Goal: Task Accomplishment & Management: Use online tool/utility

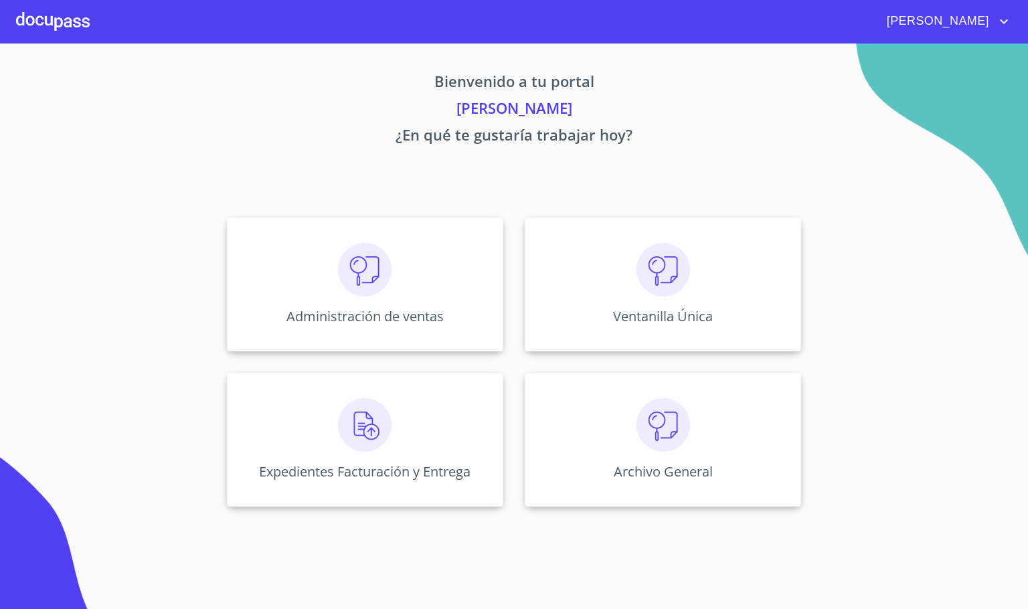
click at [351, 231] on div "Administración de ventas" at bounding box center [365, 284] width 276 height 134
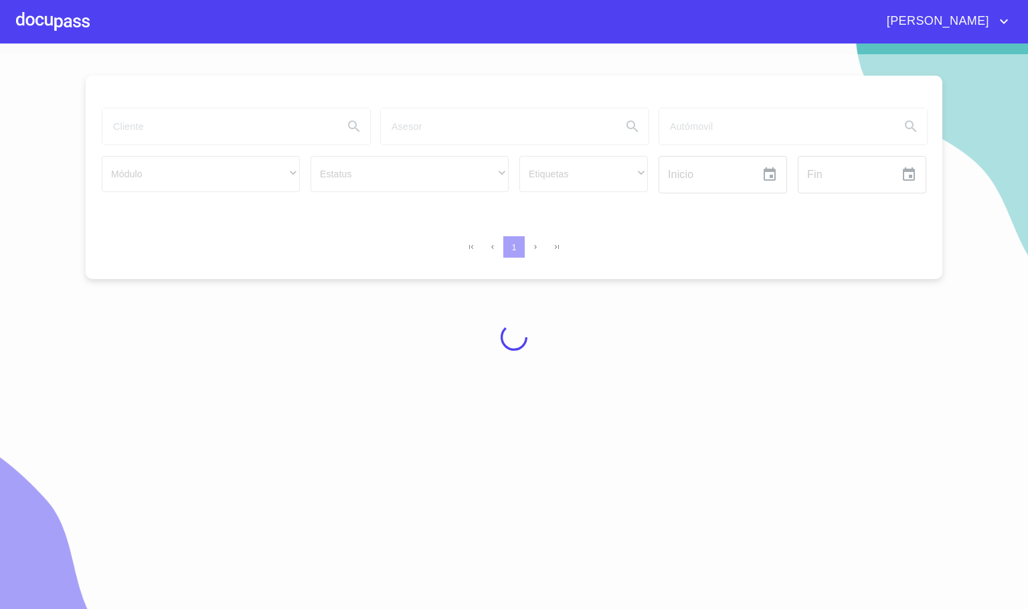
click at [361, 288] on div at bounding box center [514, 336] width 1028 height 565
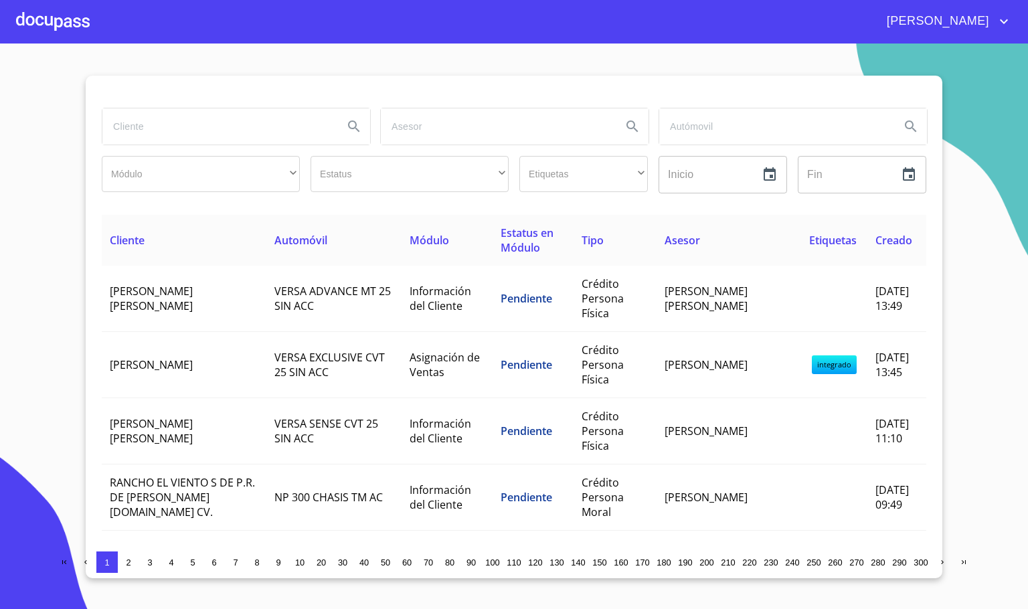
click at [153, 130] on input "search" at bounding box center [217, 126] width 230 height 36
type input "[PERSON_NAME]"
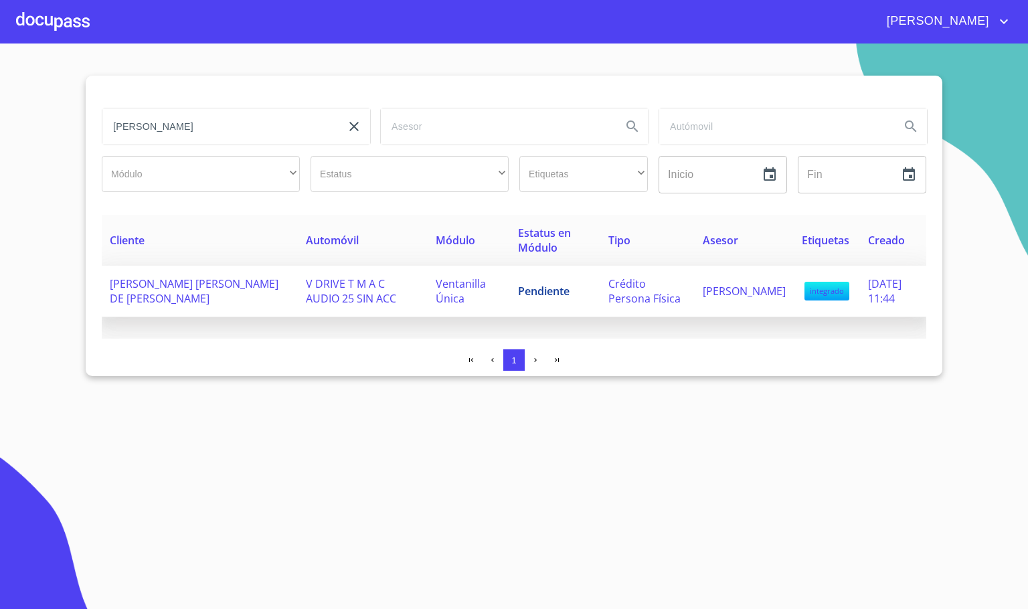
click at [199, 301] on td "[PERSON_NAME] [PERSON_NAME] DE [PERSON_NAME]" at bounding box center [200, 292] width 196 height 52
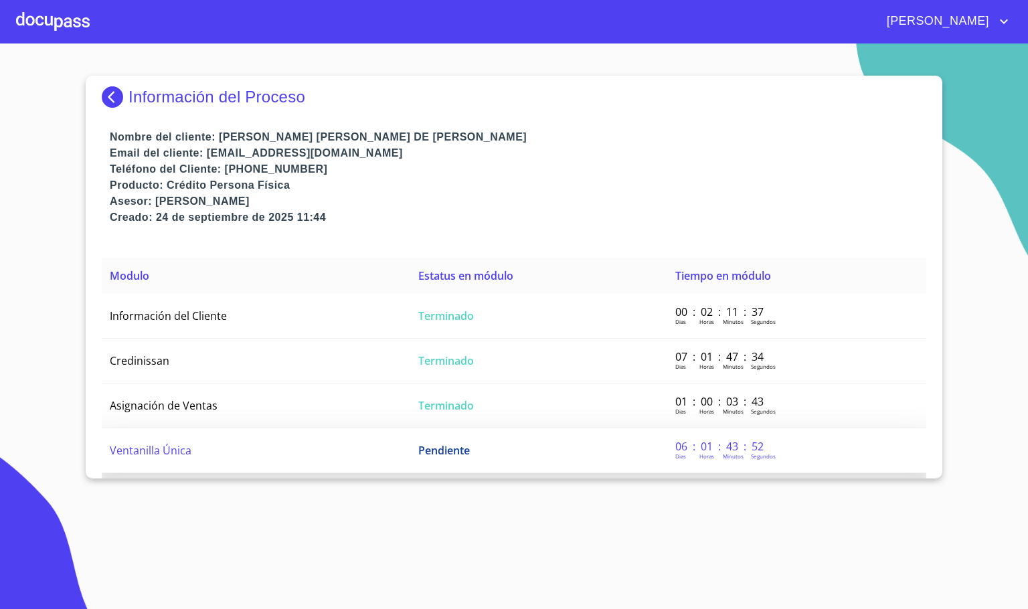
click at [334, 444] on td "Ventanilla Única" at bounding box center [256, 450] width 308 height 45
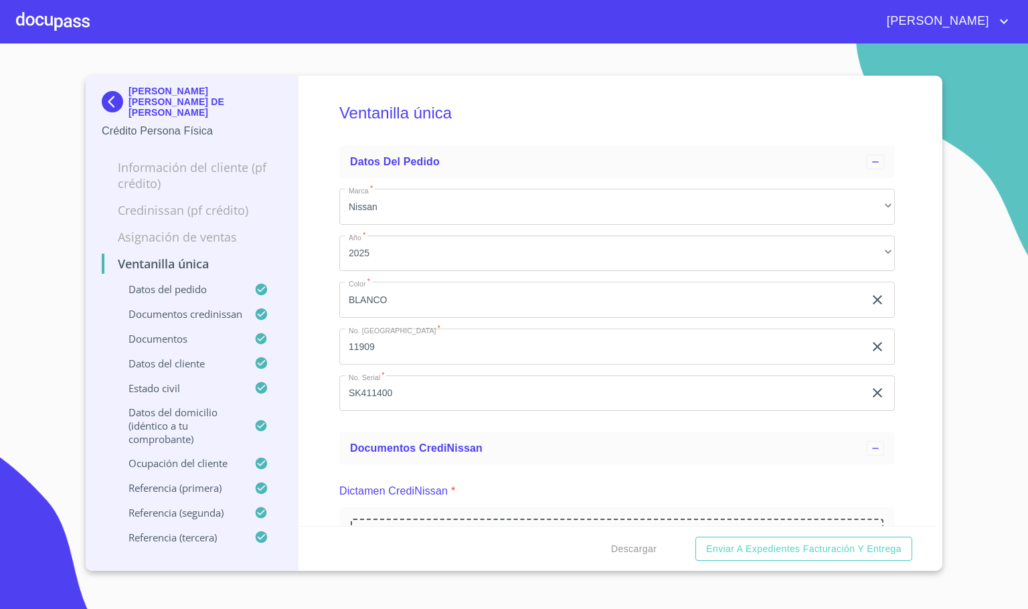
click at [310, 464] on div "Ventanilla única Datos del pedido Marca   * Nissan ​ Año   * 2025 ​ Color   * […" at bounding box center [617, 301] width 638 height 450
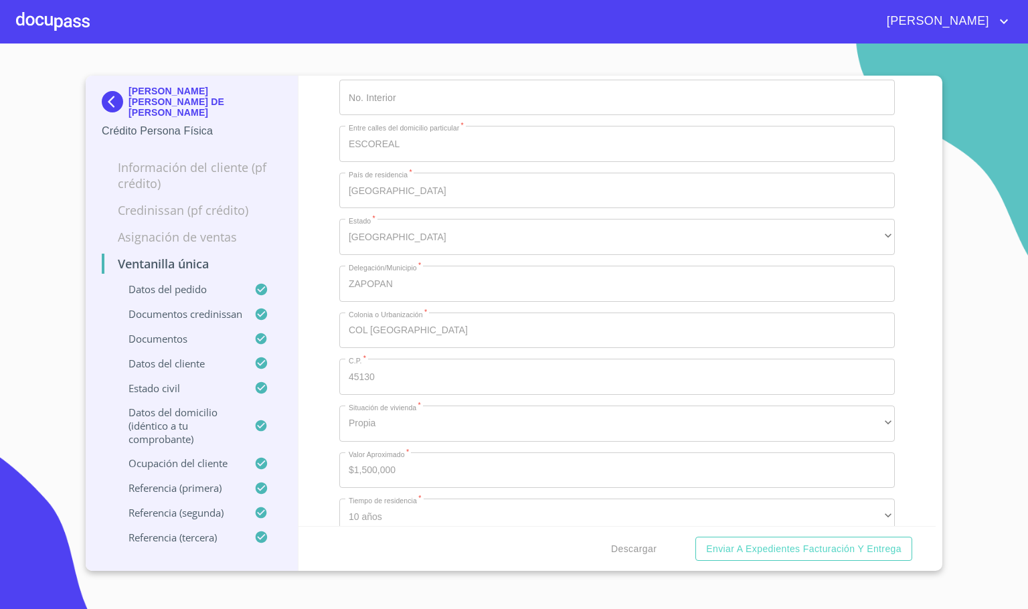
scroll to position [4817, 0]
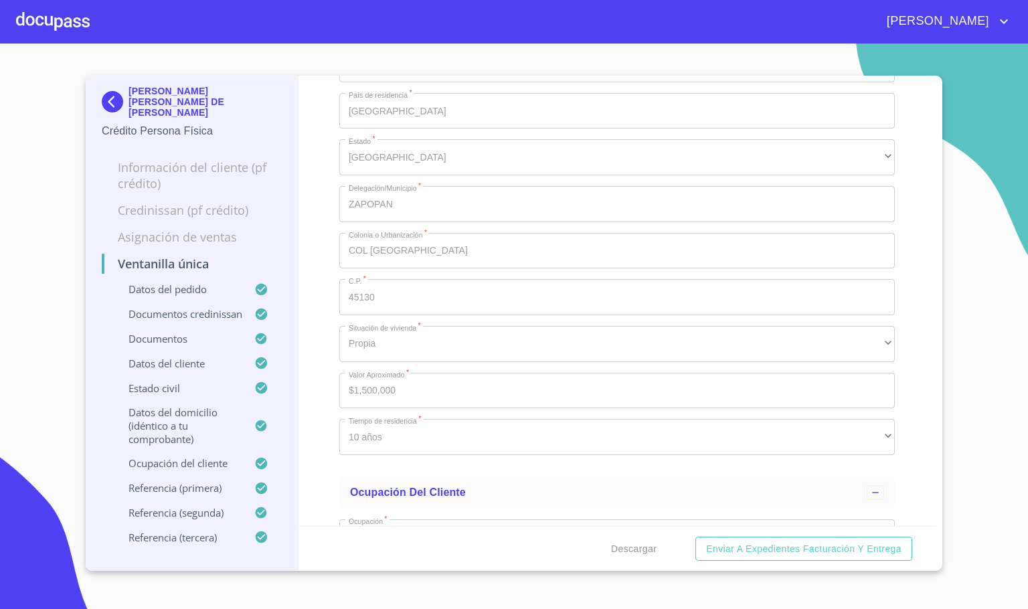
click at [79, 13] on div at bounding box center [53, 21] width 74 height 43
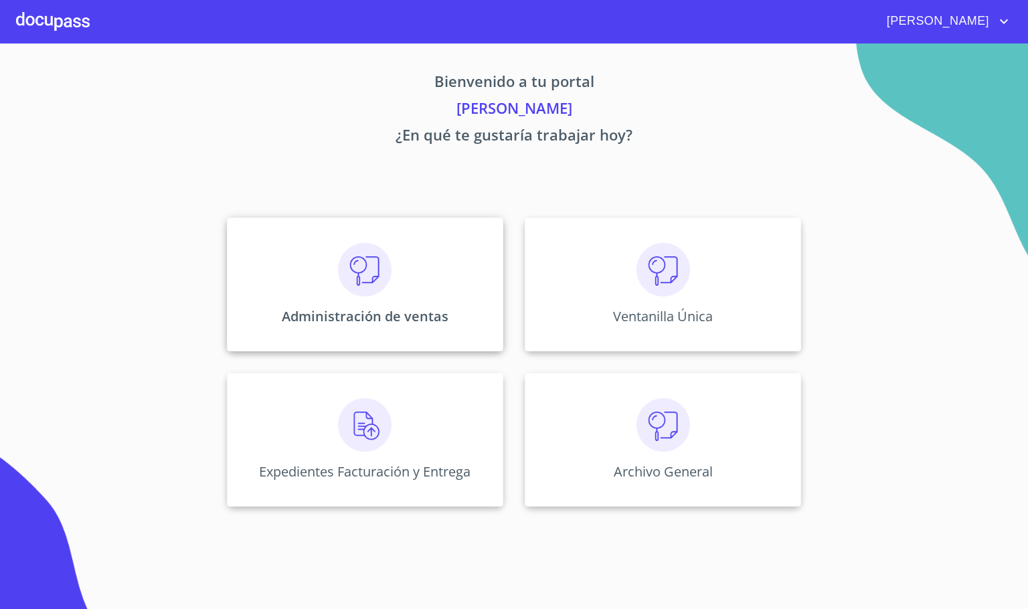
click at [367, 274] on img at bounding box center [365, 270] width 54 height 54
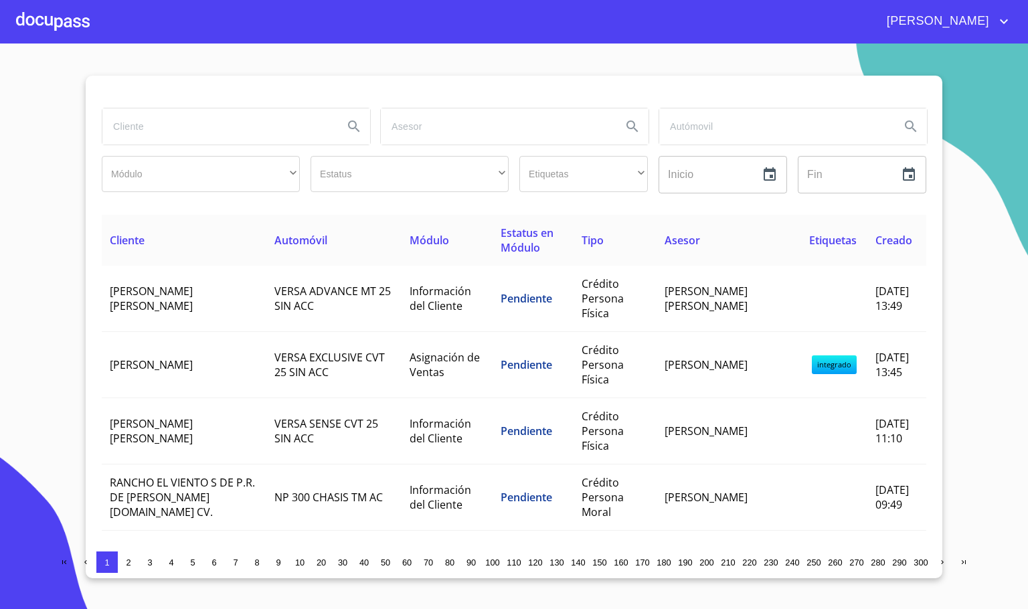
click at [191, 143] on input "search" at bounding box center [217, 126] width 230 height 36
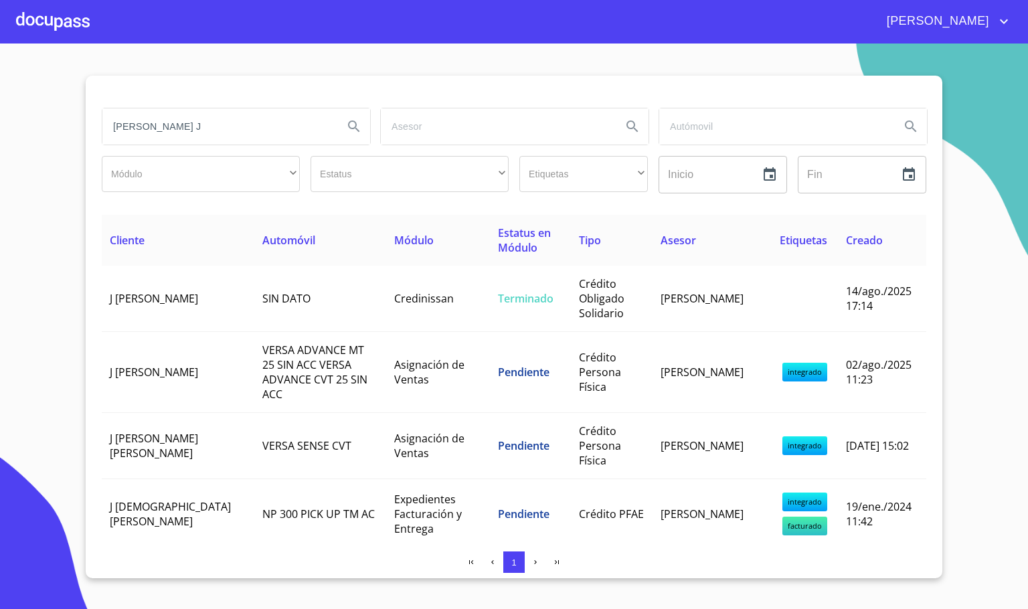
type input "[PERSON_NAME] J"
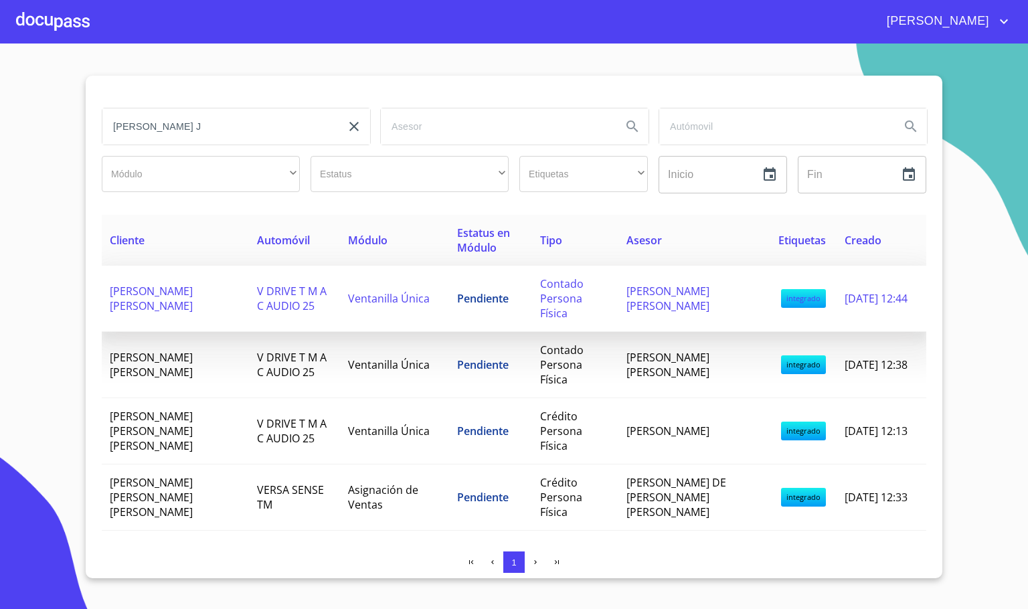
click at [274, 266] on td "V DRIVE T M A C AUDIO 25" at bounding box center [294, 299] width 91 height 66
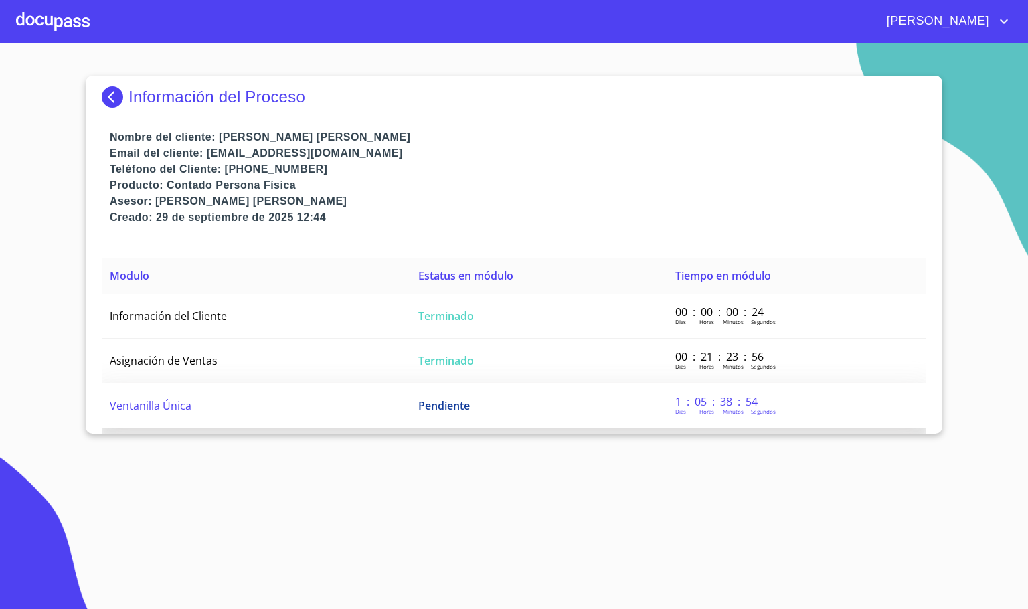
click at [250, 406] on td "Ventanilla Única" at bounding box center [256, 405] width 308 height 45
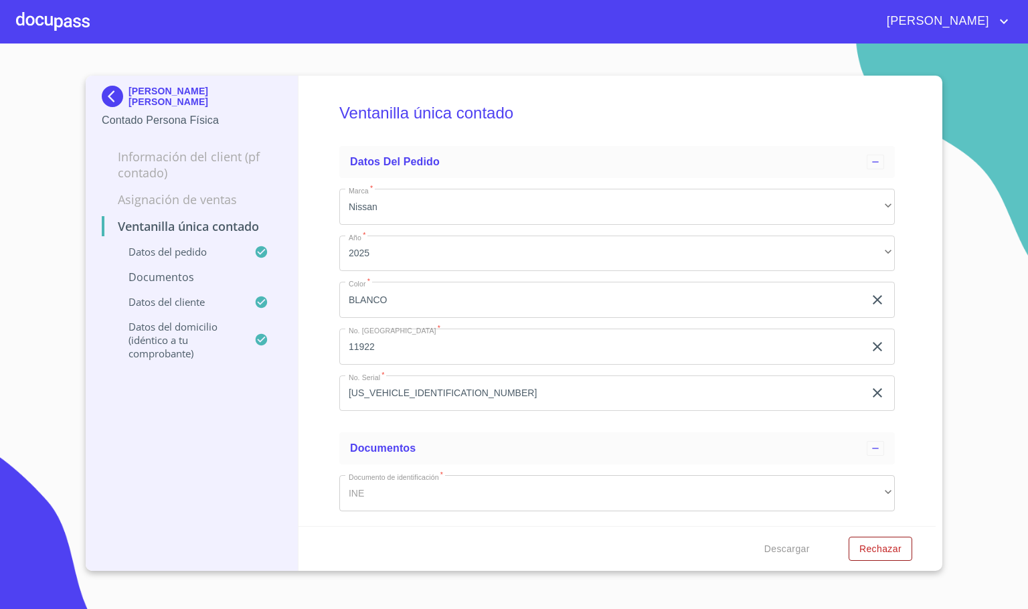
click at [318, 333] on div "Ventanilla única contado Datos del pedido Marca   * Nissan ​ Año   * 2025 ​ Col…" at bounding box center [617, 301] width 638 height 450
click at [117, 97] on img at bounding box center [115, 96] width 27 height 21
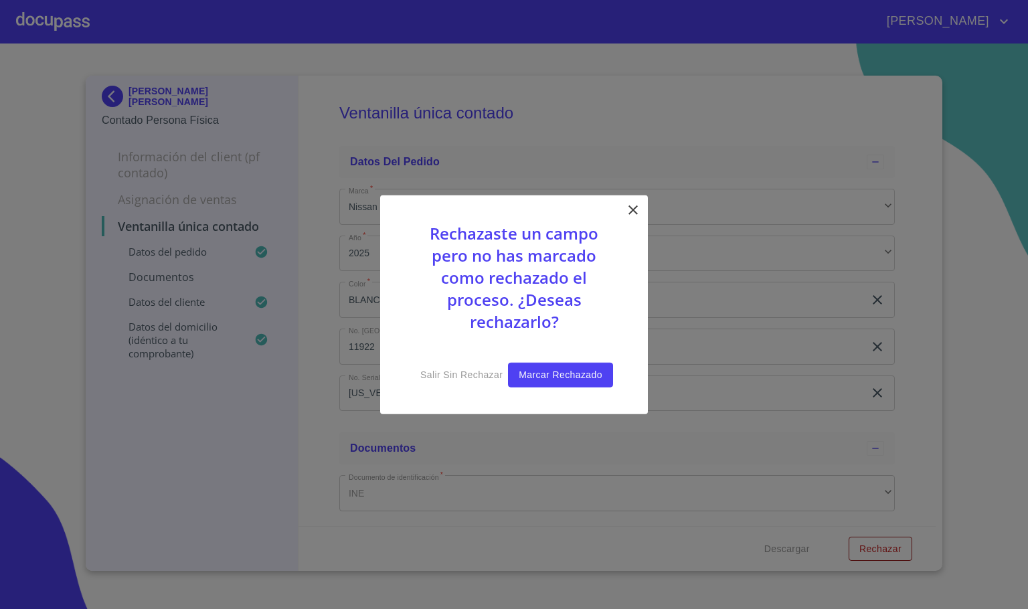
click at [516, 378] on button "Marcar rechazado" at bounding box center [560, 375] width 105 height 25
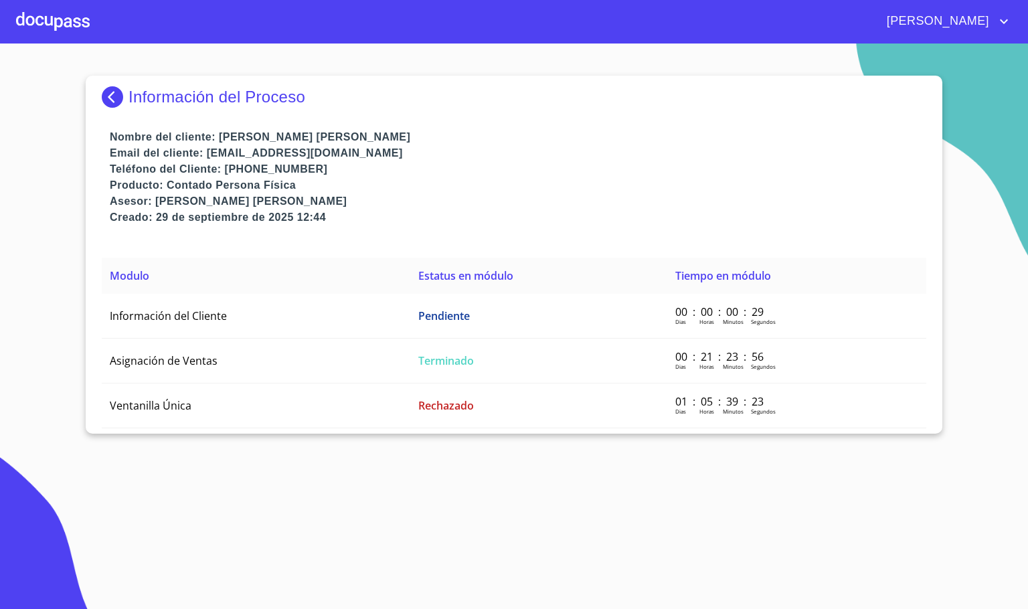
click at [112, 94] on img at bounding box center [115, 96] width 27 height 21
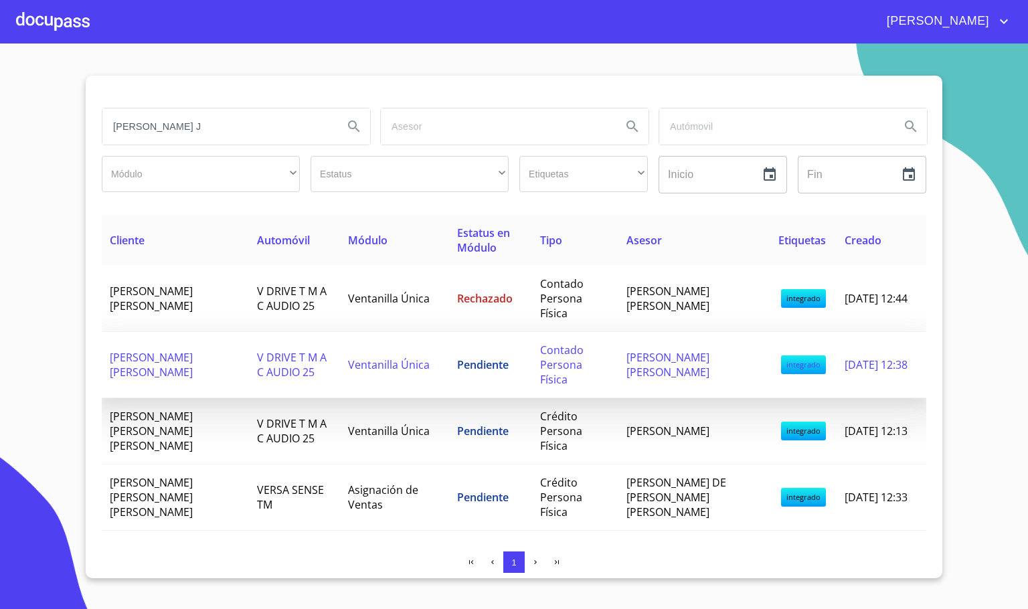
click at [274, 350] on td "V DRIVE T M A C AUDIO 25" at bounding box center [294, 365] width 91 height 66
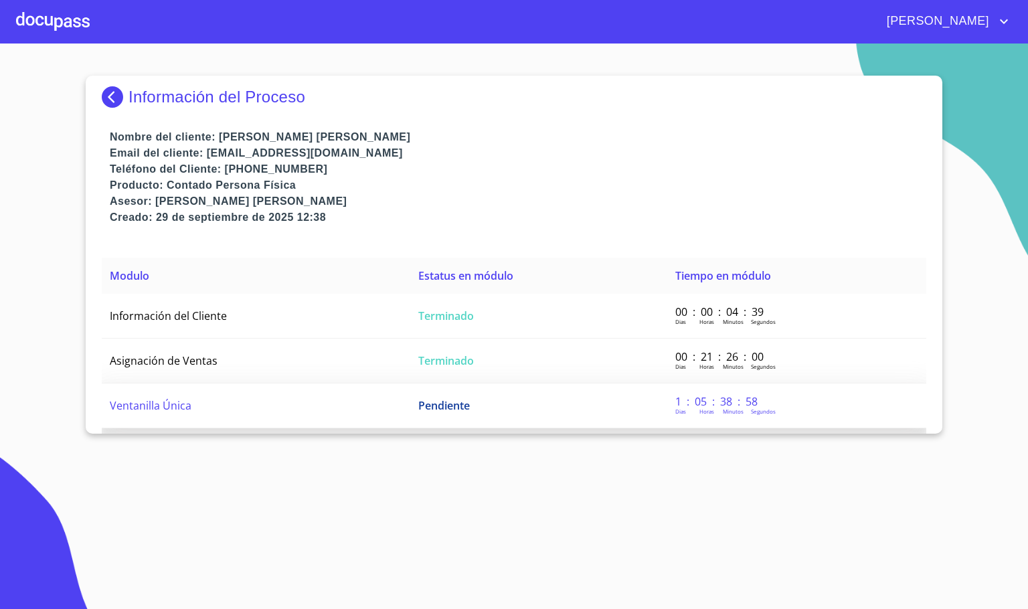
click at [262, 397] on td "Ventanilla Única" at bounding box center [256, 405] width 308 height 45
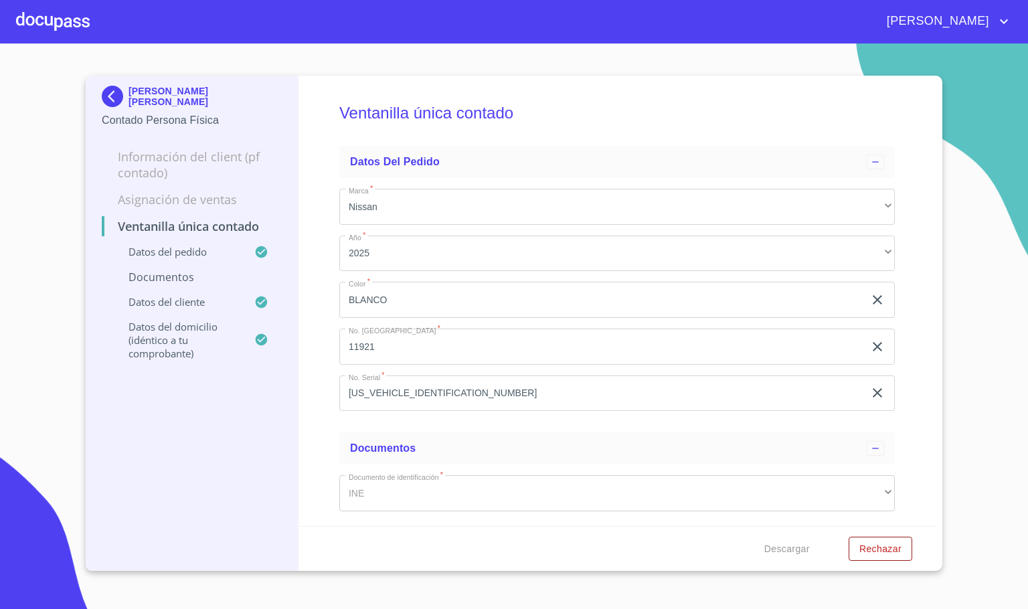
click at [319, 405] on div "Ventanilla única contado Datos del pedido Marca   * Nissan ​ Año   * 2025 ​ Col…" at bounding box center [617, 301] width 638 height 450
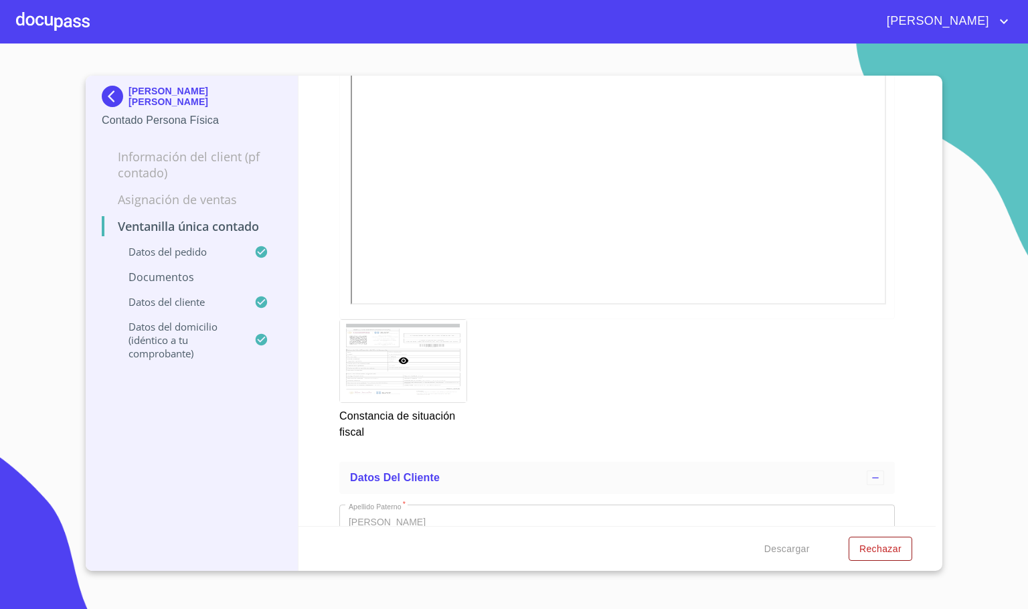
scroll to position [2509, 0]
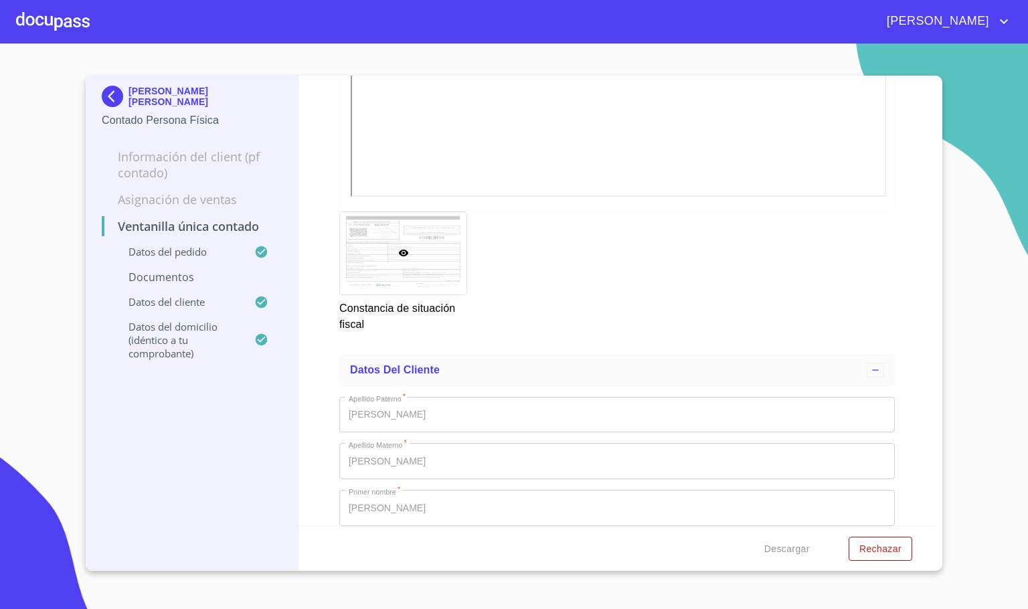
click at [114, 94] on img at bounding box center [115, 96] width 27 height 21
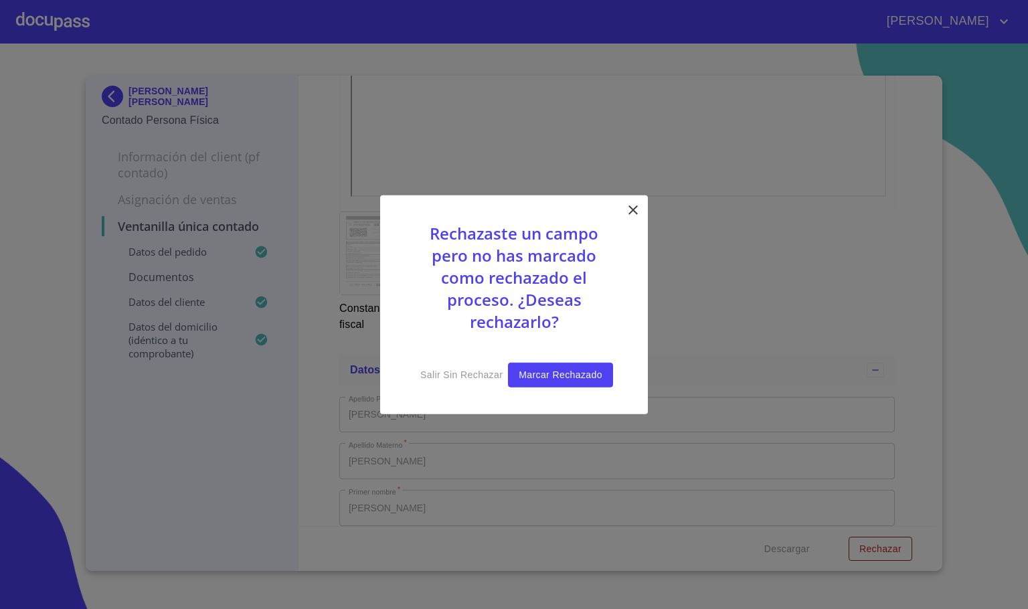
click at [600, 376] on span "Marcar rechazado" at bounding box center [560, 375] width 84 height 17
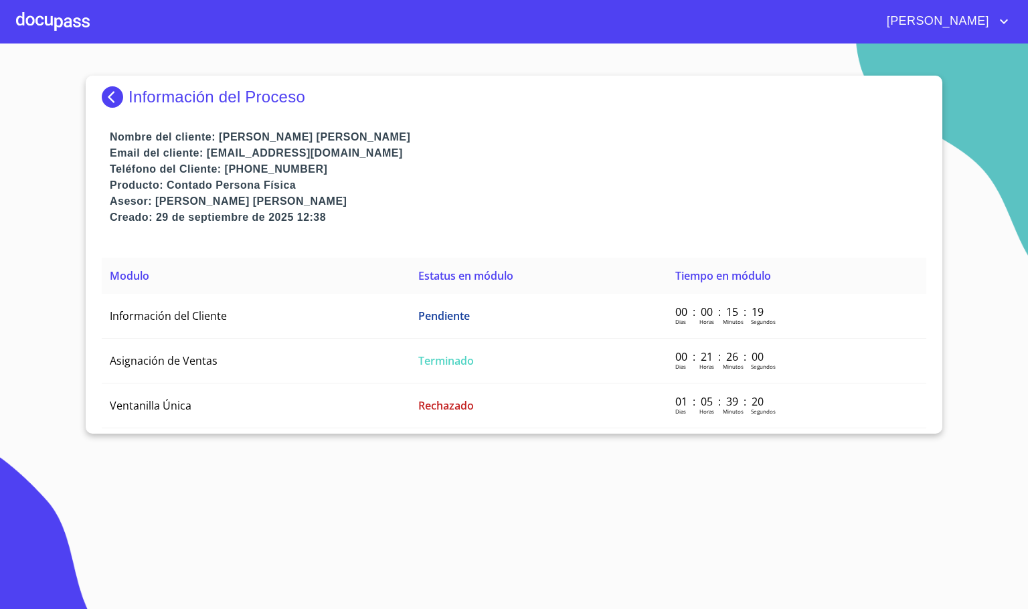
click at [62, 30] on div at bounding box center [53, 21] width 74 height 43
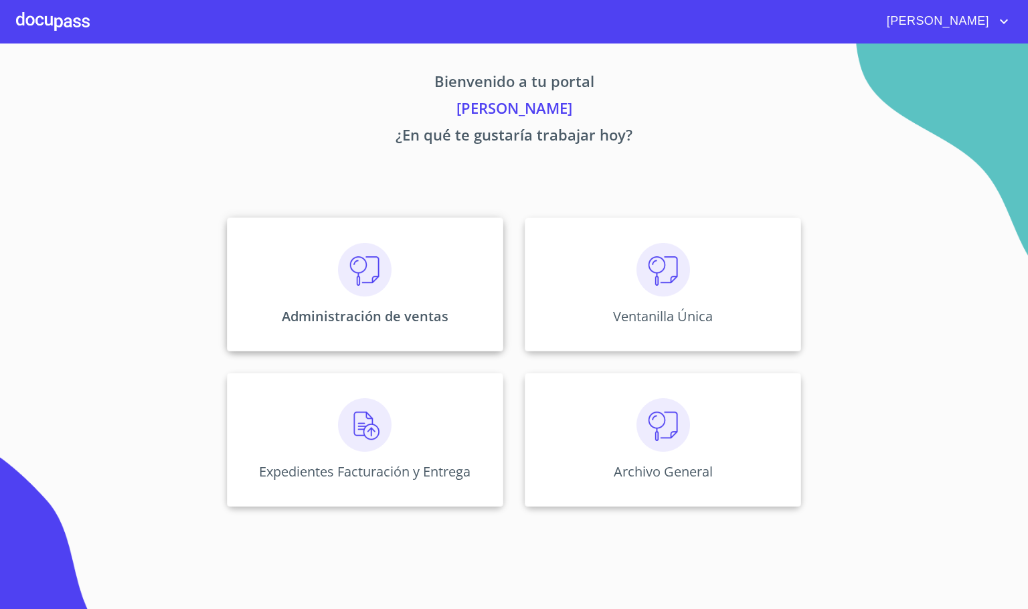
click at [371, 329] on div "Administración de ventas" at bounding box center [365, 284] width 276 height 134
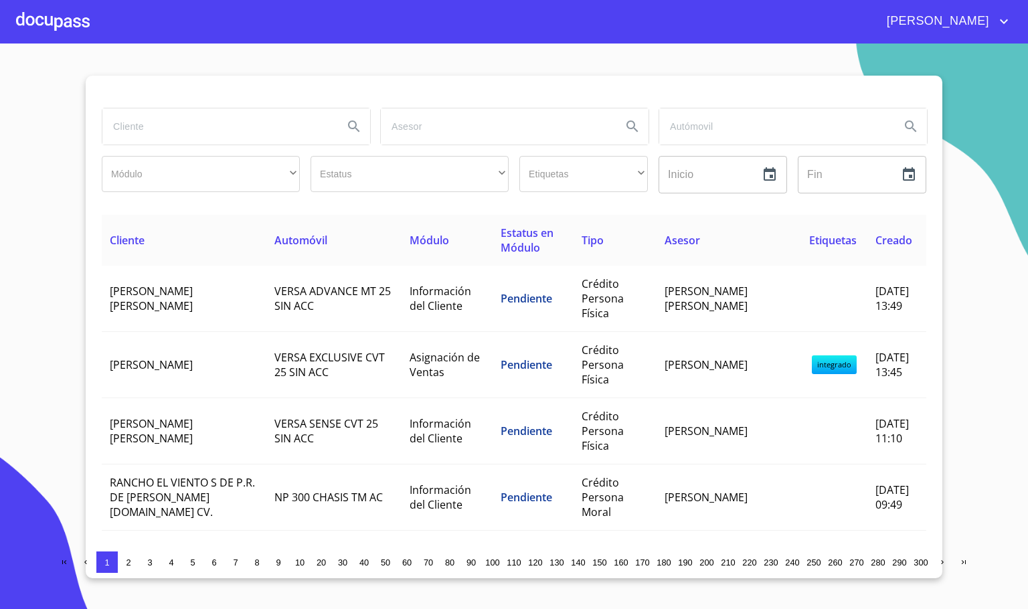
click at [233, 131] on input "search" at bounding box center [217, 126] width 230 height 36
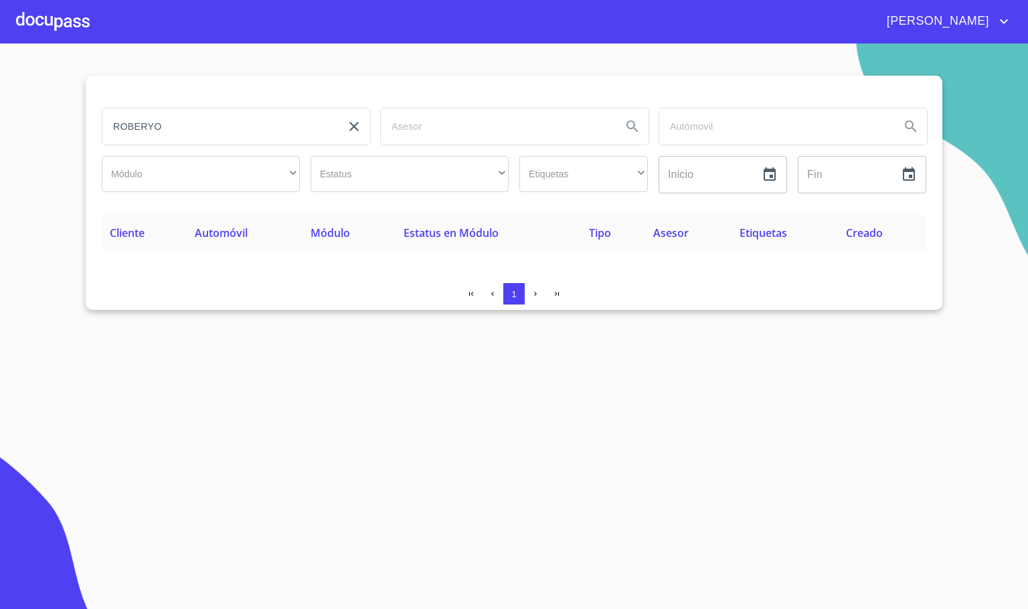
click at [199, 135] on input "ROBERYO" at bounding box center [217, 126] width 230 height 36
type input "[PERSON_NAME]"
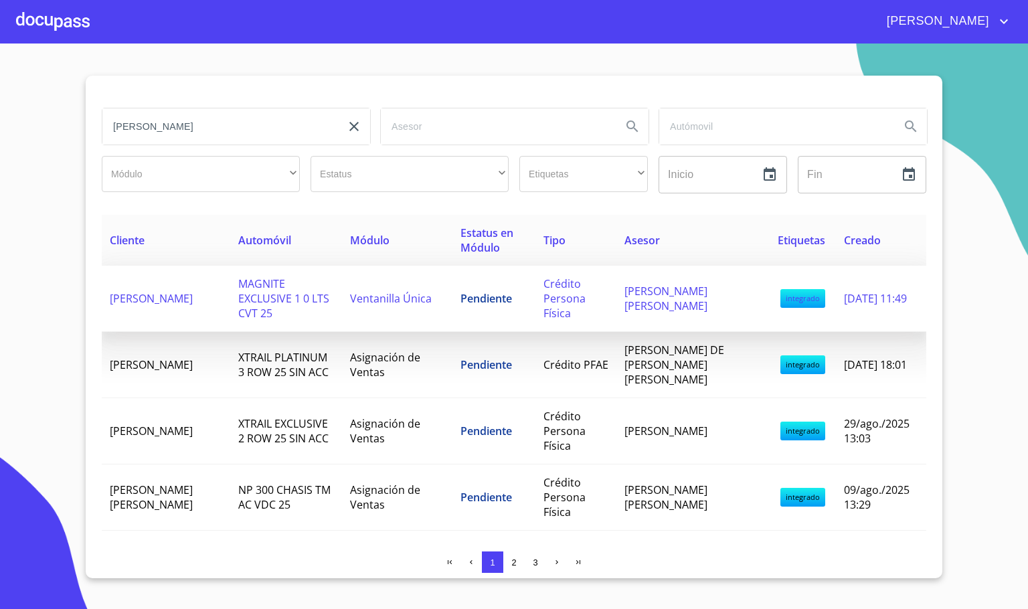
click at [203, 310] on td "[PERSON_NAME]" at bounding box center [166, 299] width 128 height 66
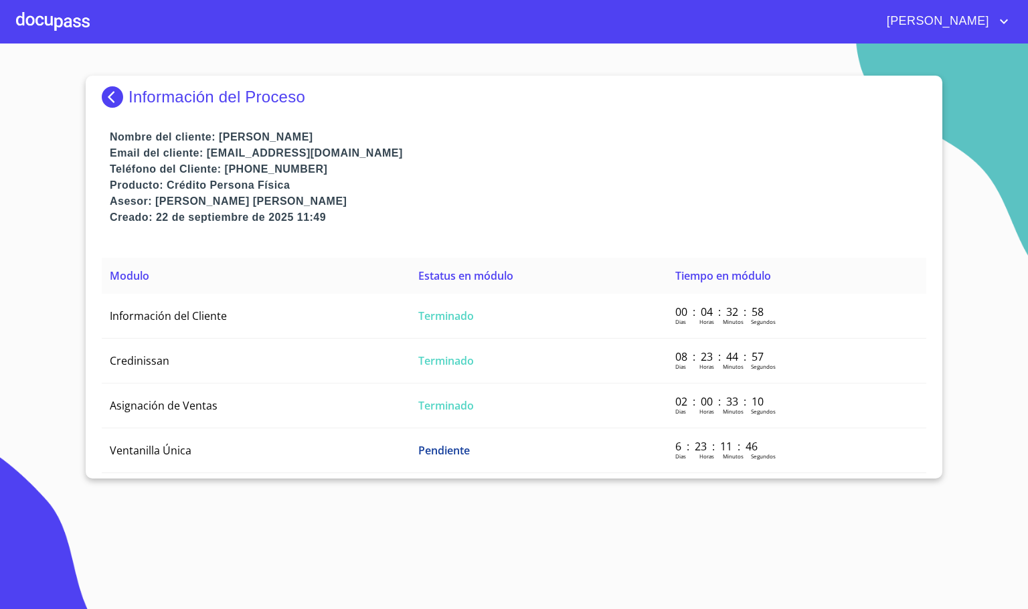
click at [239, 466] on td "Ventanilla Única" at bounding box center [256, 450] width 308 height 45
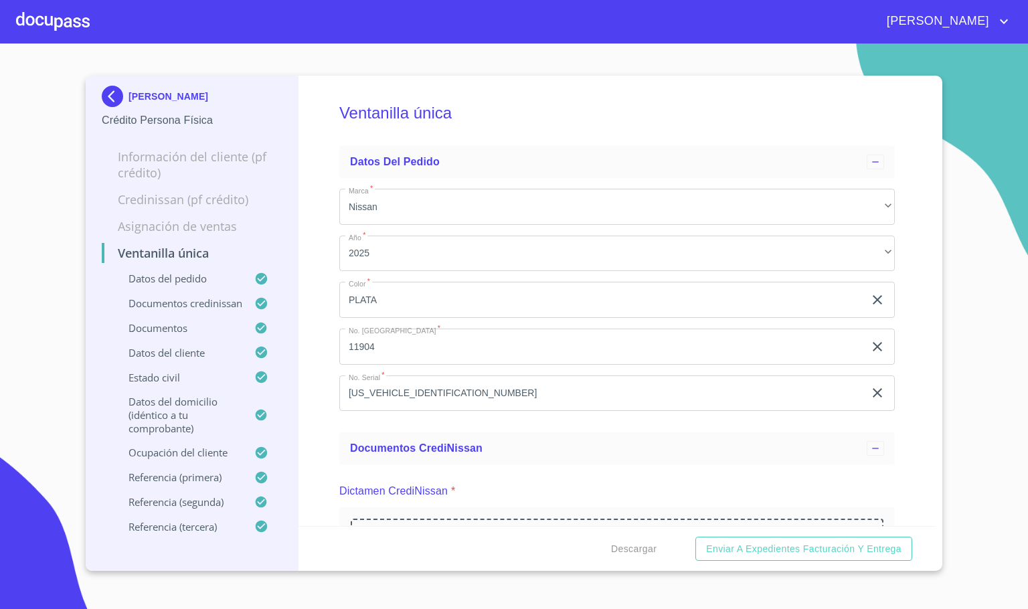
click at [311, 474] on div "Ventanilla única Datos del pedido Marca   * Nissan ​ Año   * 2025 ​ Color   * P…" at bounding box center [617, 301] width 638 height 450
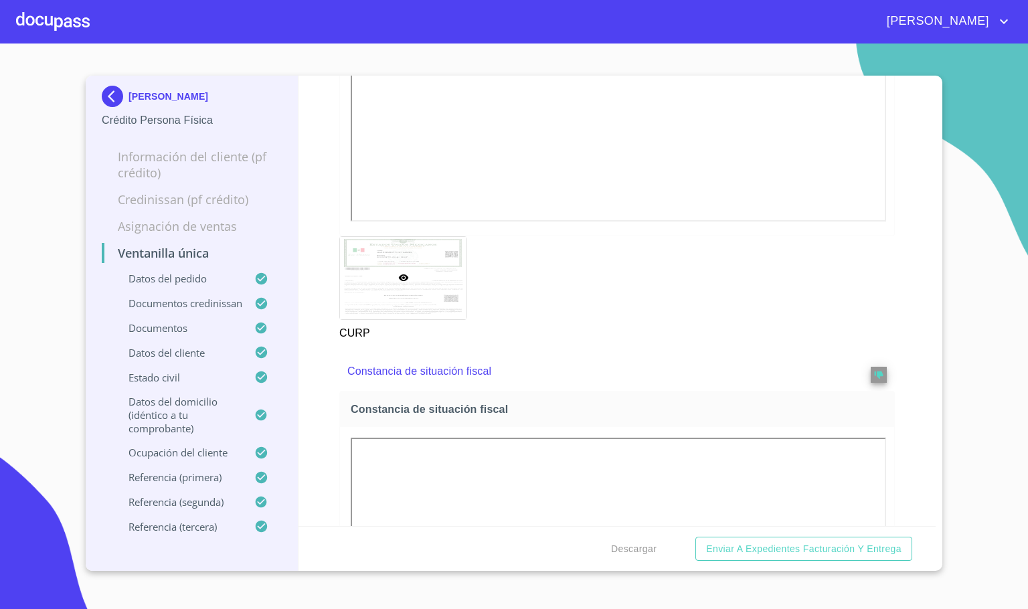
scroll to position [4014, 0]
